Goal: Information Seeking & Learning: Learn about a topic

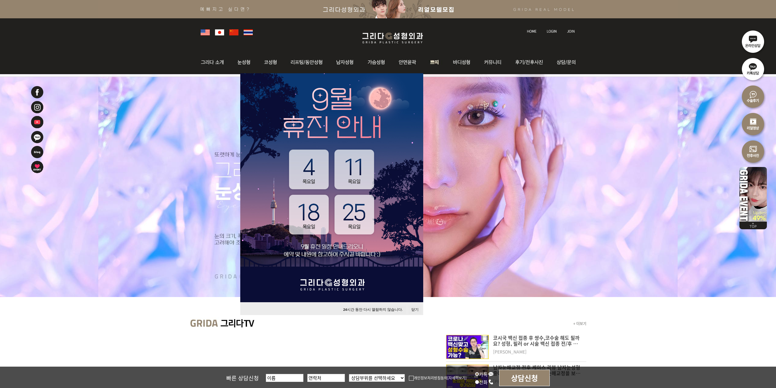
click at [441, 64] on img at bounding box center [435, 62] width 23 height 24
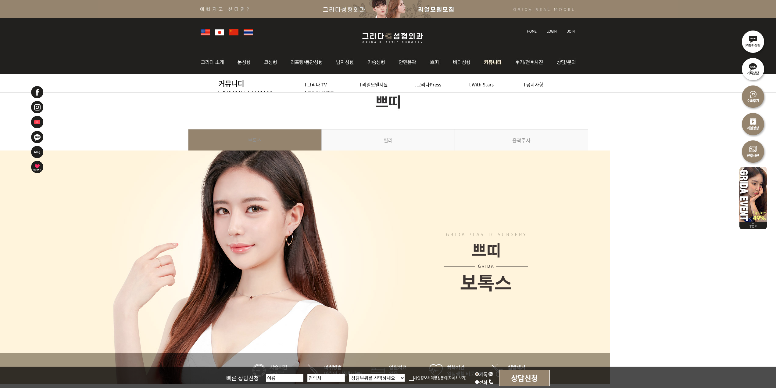
click at [482, 65] on img at bounding box center [493, 62] width 31 height 24
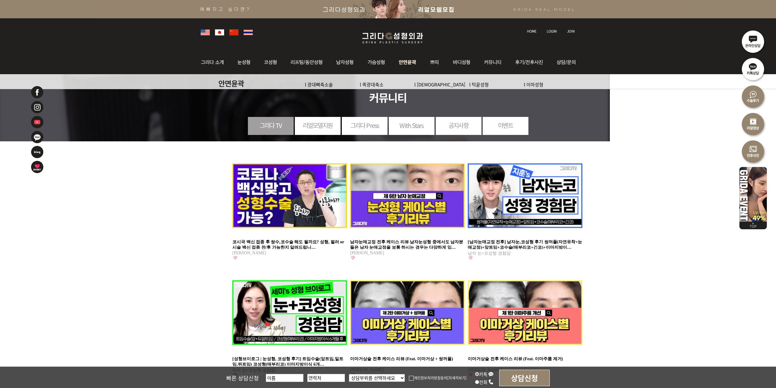
click at [410, 67] on img at bounding box center [407, 62] width 31 height 24
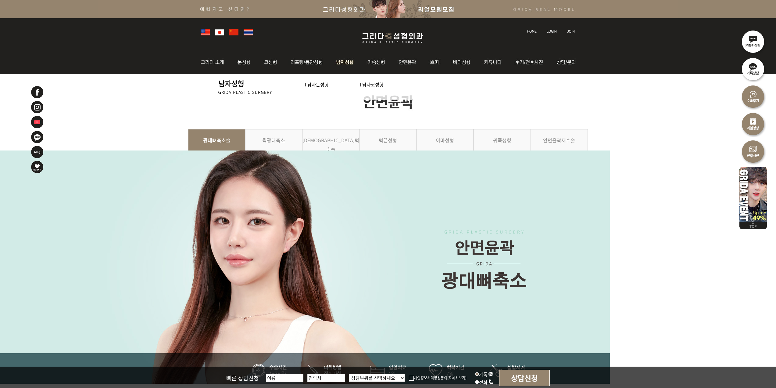
click at [343, 69] on img at bounding box center [345, 62] width 31 height 24
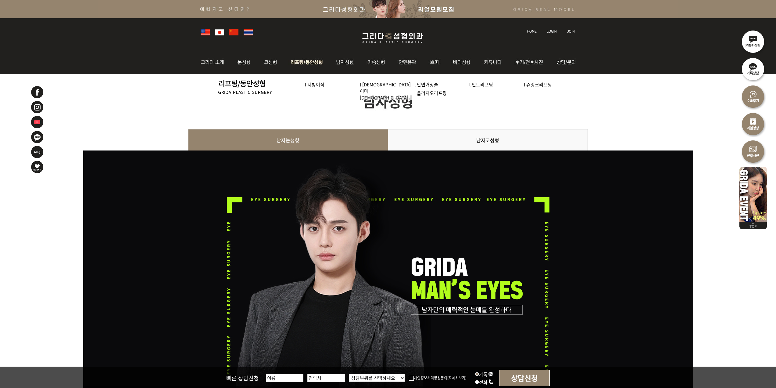
click at [309, 68] on img at bounding box center [307, 62] width 46 height 24
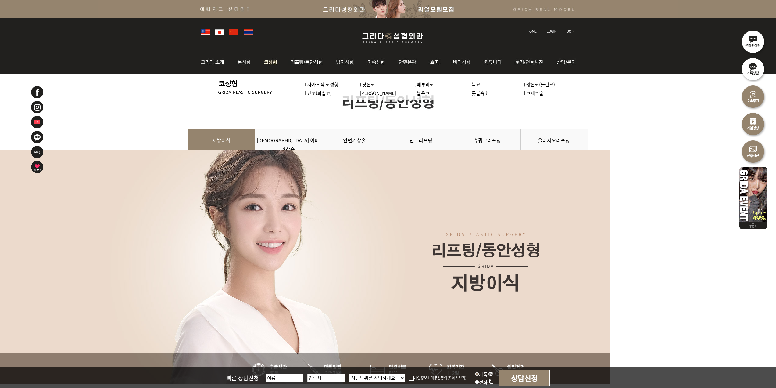
drag, startPoint x: 0, startPoint y: 0, endPoint x: 257, endPoint y: 63, distance: 264.9
click at [258, 63] on img at bounding box center [271, 62] width 26 height 24
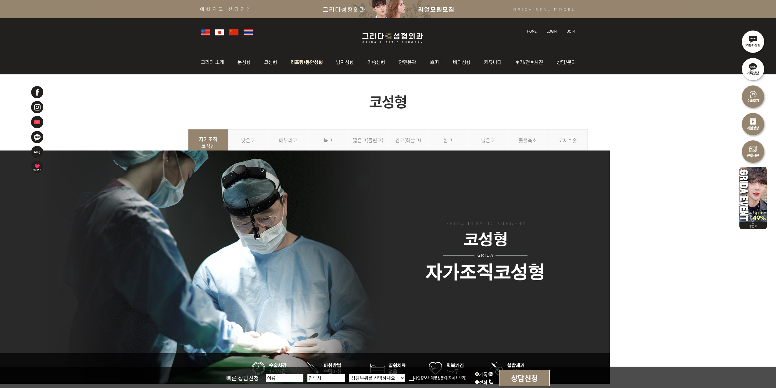
click at [299, 59] on img at bounding box center [307, 62] width 46 height 24
